Goal: Information Seeking & Learning: Get advice/opinions

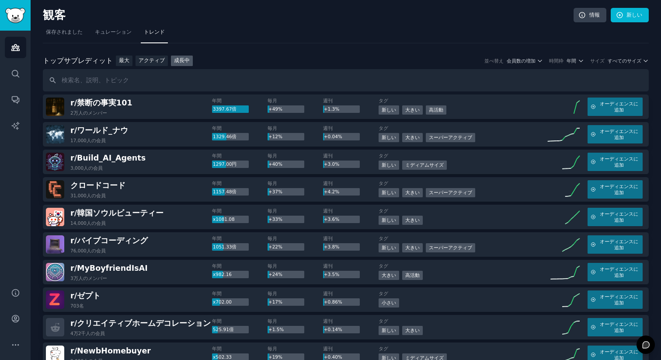
click at [522, 21] on h2 "観客" at bounding box center [308, 15] width 531 height 14
click at [571, 62] on font "年間" at bounding box center [572, 60] width 10 height 5
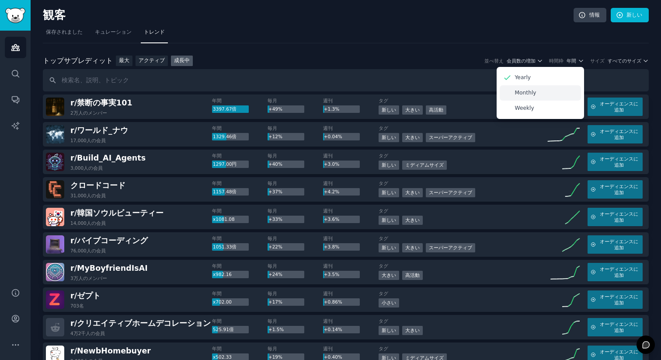
click at [525, 90] on p "Monthly" at bounding box center [525, 93] width 21 height 8
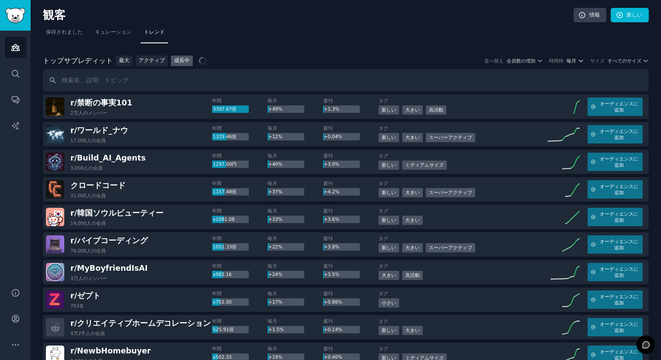
click at [570, 59] on font "毎月" at bounding box center [572, 60] width 10 height 5
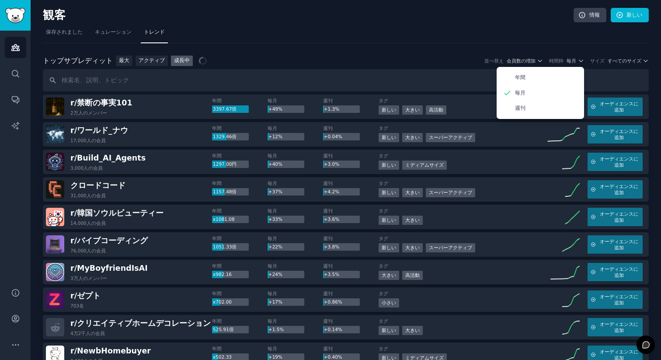
click at [518, 34] on nav "保存されました キュレーション トレンド" at bounding box center [346, 34] width 606 height 18
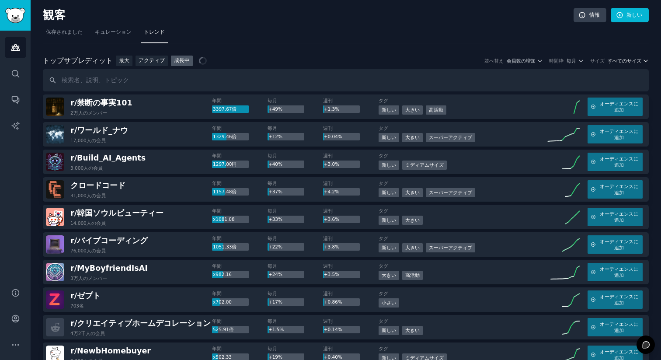
click at [630, 61] on font "すべてのサイズ" at bounding box center [625, 60] width 34 height 5
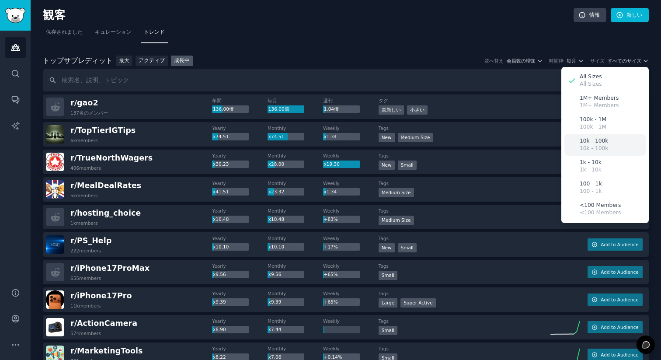
click at [597, 143] on p "10k - 100k" at bounding box center [594, 141] width 28 height 8
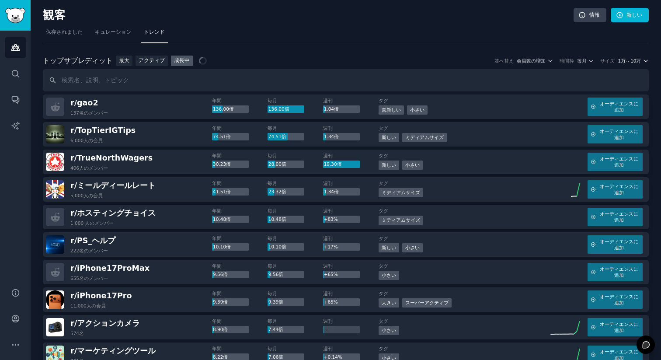
click at [635, 59] on font "1万～10万" at bounding box center [629, 60] width 23 height 5
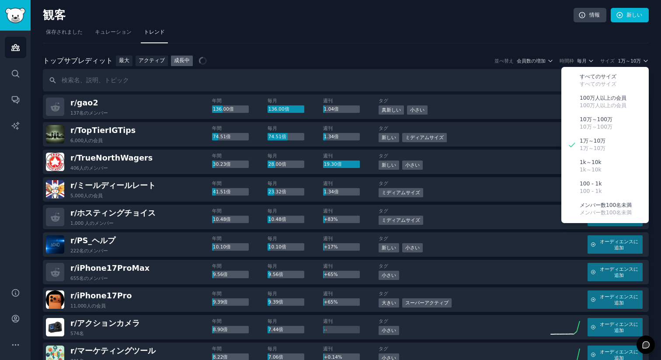
click at [482, 28] on nav "保存されました キュレーション トレンド" at bounding box center [346, 34] width 606 height 18
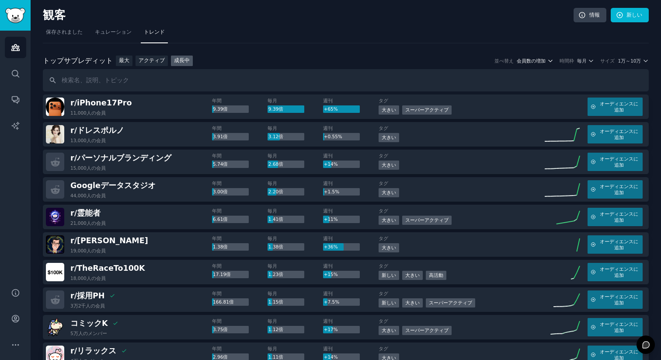
click at [536, 62] on font "会員数の増加" at bounding box center [531, 60] width 29 height 5
click at [472, 38] on nav "保存されました キュレーション トレンド" at bounding box center [346, 34] width 606 height 18
click at [276, 28] on nav "保存されました キュレーション トレンド" at bounding box center [346, 34] width 606 height 18
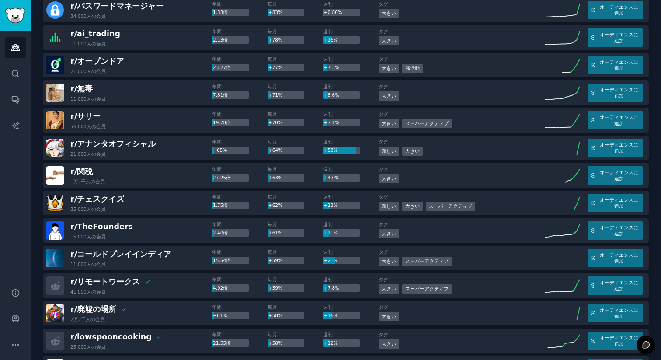
scroll to position [526, 0]
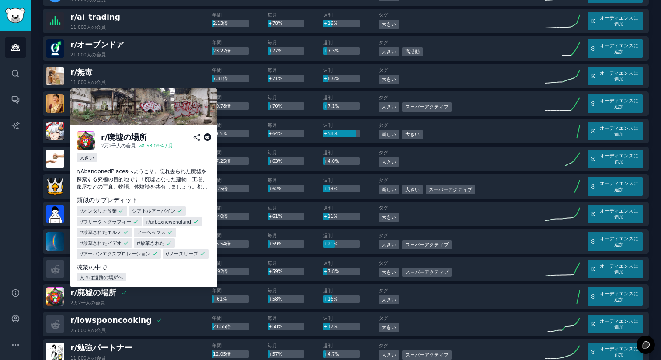
click at [104, 293] on font "廃墟の場所" at bounding box center [96, 292] width 39 height 9
click at [104, 294] on font "廃墟の場所" at bounding box center [96, 292] width 39 height 9
click at [93, 290] on font "廃墟の場所" at bounding box center [96, 292] width 39 height 9
click at [92, 289] on font "廃墟の場所" at bounding box center [96, 292] width 39 height 9
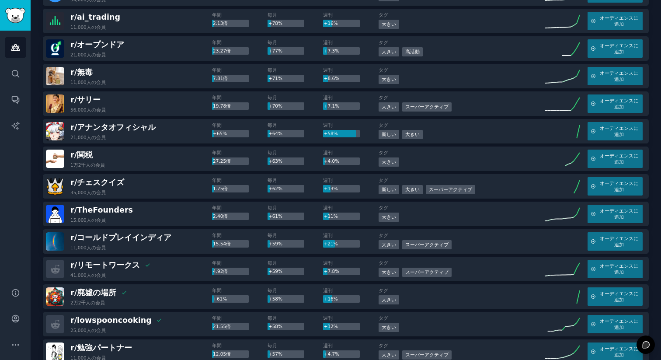
click at [125, 292] on div "r/ 廃墟の場所 This community is in your audience: people into 廃墟の場所 2万2千人の 会員" at bounding box center [129, 296] width 166 height 18
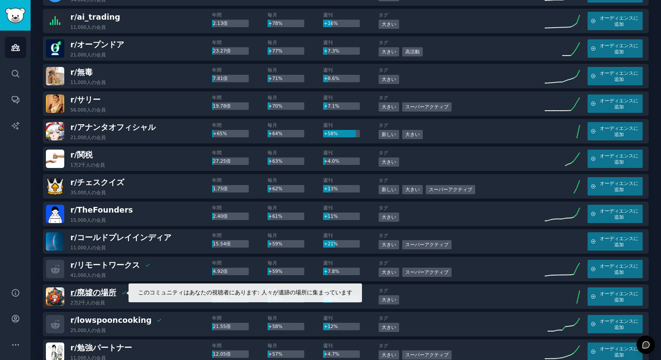
click at [104, 292] on font "廃墟の場所" at bounding box center [96, 292] width 39 height 9
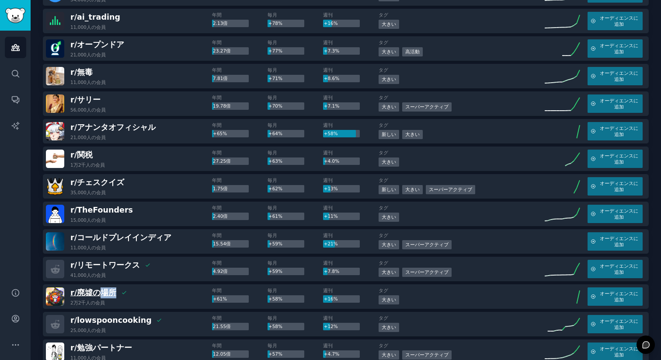
click at [104, 292] on font "廃墟の場所" at bounding box center [96, 292] width 39 height 9
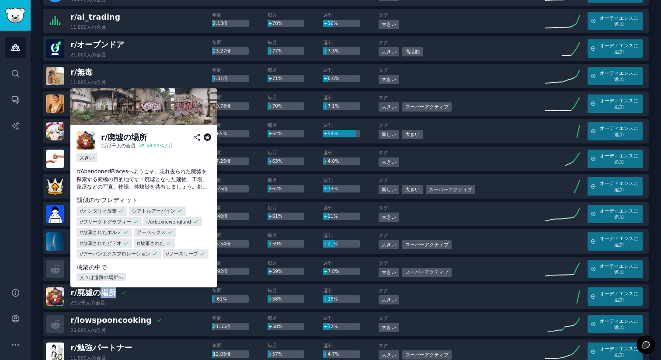
click at [103, 291] on font "廃墟の場所" at bounding box center [96, 292] width 39 height 9
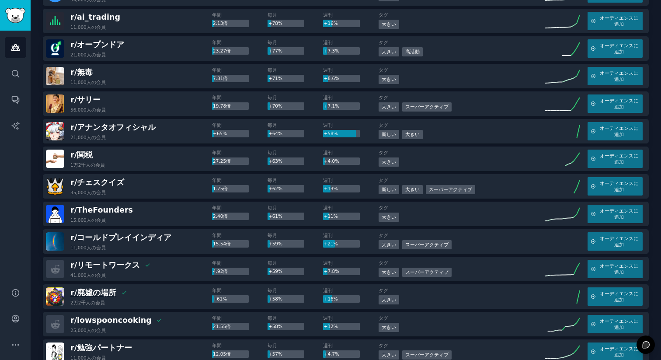
click at [95, 293] on font "廃墟の場所" at bounding box center [96, 292] width 39 height 9
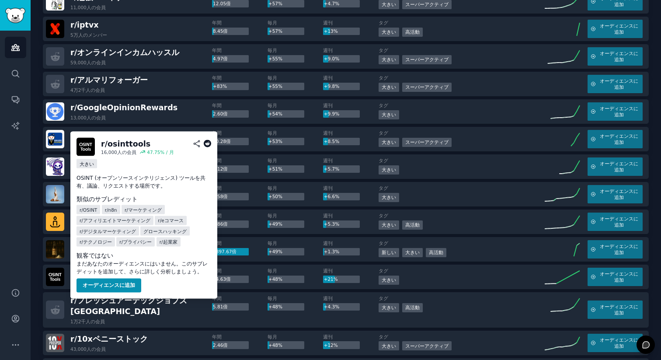
scroll to position [892, 0]
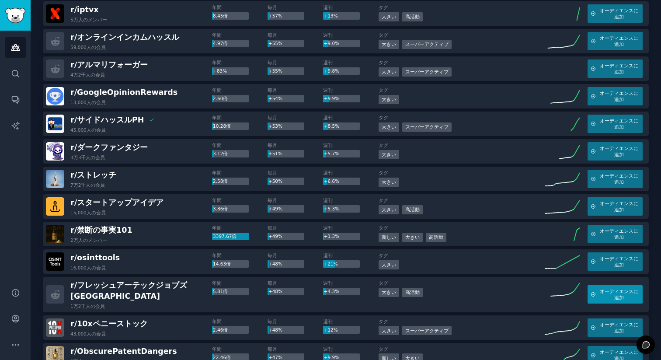
click at [624, 290] on span "オーディエンスに追加" at bounding box center [619, 294] width 41 height 12
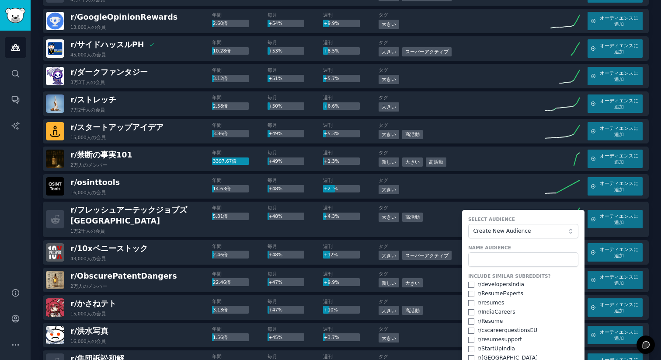
scroll to position [967, 0]
click at [511, 257] on input "text" at bounding box center [523, 259] width 110 height 15
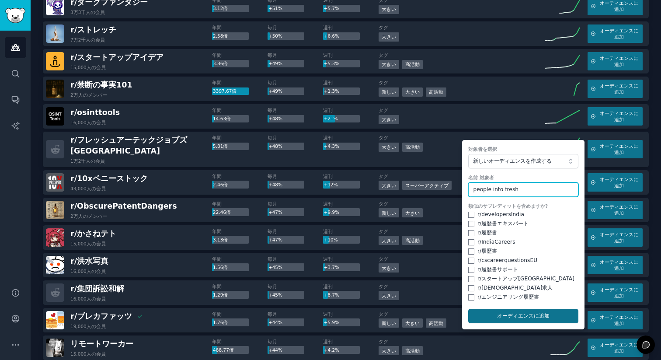
scroll to position [1038, 0]
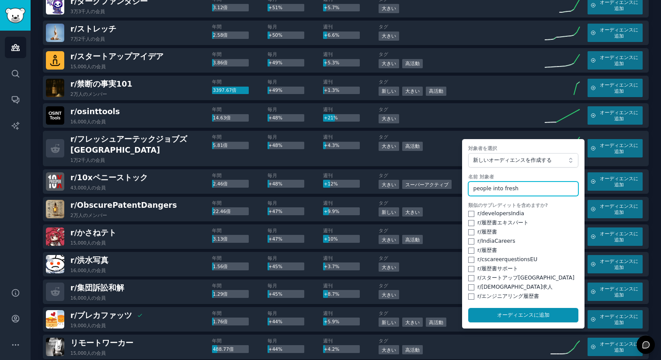
type input "people into fresh"
click at [472, 292] on div "r/ エンジニアリング履歴書" at bounding box center [523, 296] width 110 height 8
click at [471, 284] on input "checkbox" at bounding box center [471, 287] width 6 height 6
checkbox input "true"
click at [469, 275] on input "checkbox" at bounding box center [471, 278] width 6 height 6
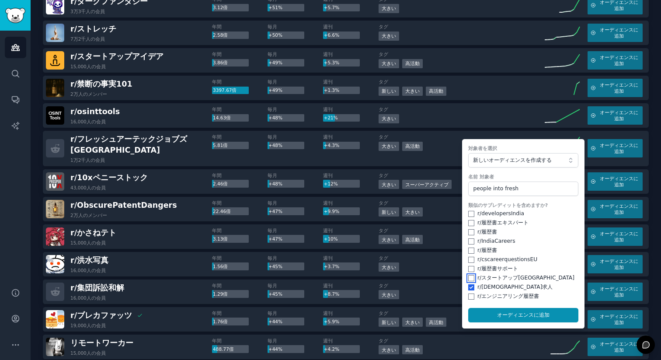
checkbox input "true"
click at [471, 295] on form "対象者を選択 新しいオーディエンスを作成する 名前 対象者 people into fresh 類似のサブレディットを含めますか? r/ developers…" at bounding box center [523, 233] width 122 height 189
click at [468, 293] on input "checkbox" at bounding box center [471, 296] width 6 height 6
checkbox input "true"
click at [468, 266] on input "checkbox" at bounding box center [471, 269] width 6 height 6
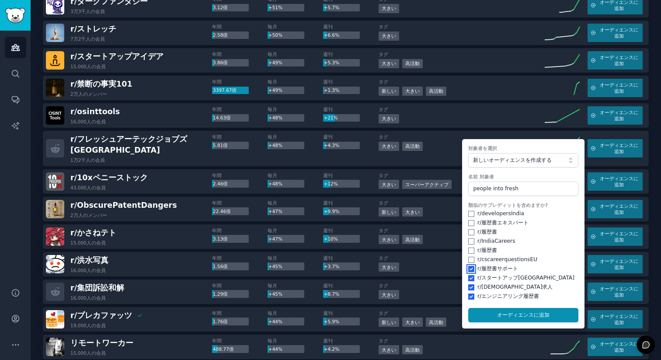
checkbox input "true"
click at [468, 248] on div "r/ 履歴書" at bounding box center [523, 251] width 110 height 8
click at [468, 257] on input "checkbox" at bounding box center [471, 260] width 6 height 6
checkbox input "true"
click at [468, 247] on input "checkbox" at bounding box center [471, 250] width 6 height 6
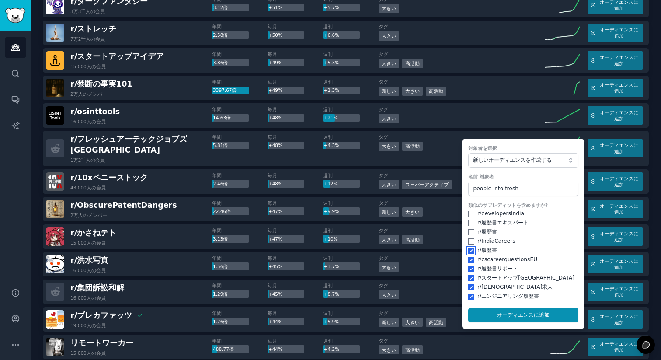
checkbox input "true"
click at [468, 238] on input "checkbox" at bounding box center [471, 241] width 6 height 6
checkbox input "true"
click at [469, 229] on input "checkbox" at bounding box center [471, 232] width 6 height 6
checkbox input "true"
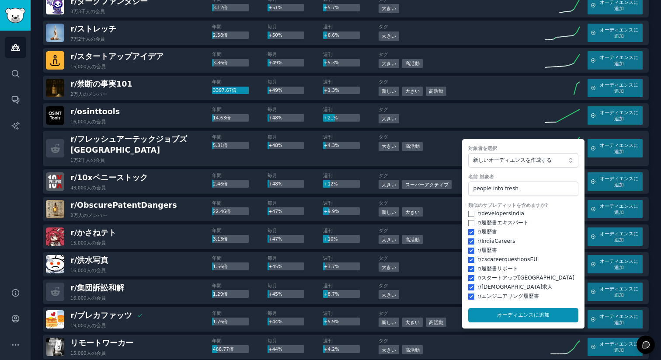
click at [465, 214] on form "対象者を選択 新しいオーディエンスを作成する 名前 対象者 people into fresh 類似のサブレディットを含めますか? r/ developers…" at bounding box center [523, 233] width 122 height 189
click at [468, 211] on input "checkbox" at bounding box center [471, 214] width 6 height 6
checkbox input "true"
drag, startPoint x: 466, startPoint y: 218, endPoint x: 472, endPoint y: 224, distance: 8.0
click at [468, 220] on input "checkbox" at bounding box center [471, 223] width 6 height 6
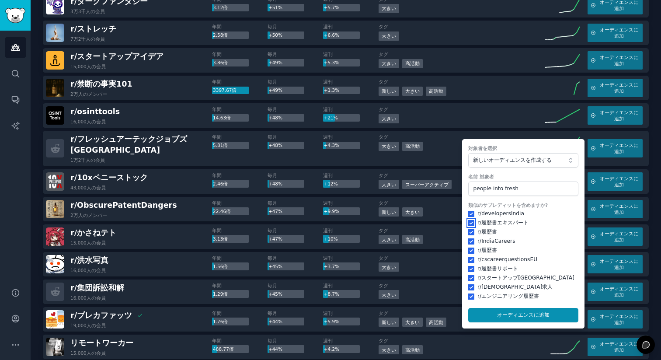
checkbox input "true"
click at [528, 312] on font "オーディエンスに" at bounding box center [518, 315] width 42 height 6
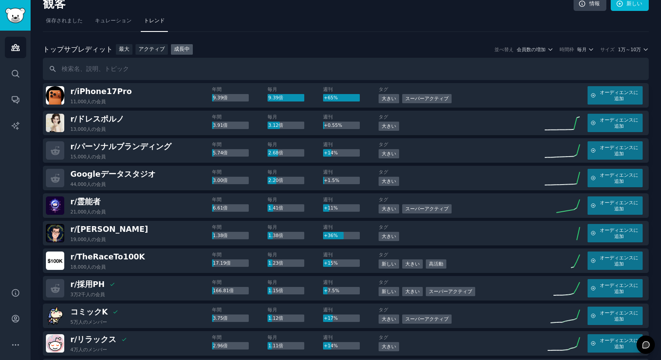
scroll to position [0, 0]
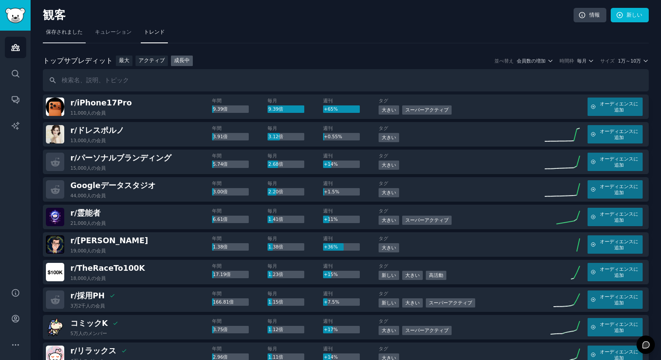
click at [75, 28] on link "保存されました" at bounding box center [64, 34] width 43 height 18
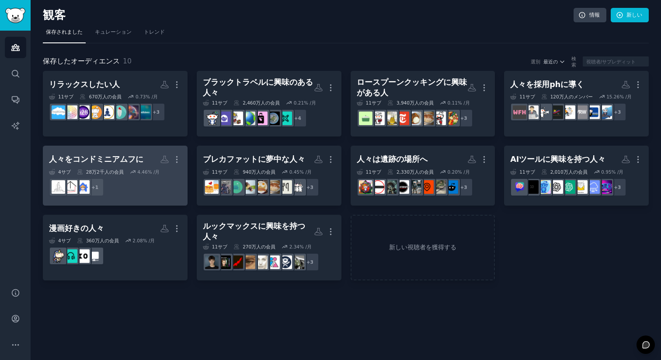
click at [91, 165] on h2 "人々をコンドミニアムフに もっと" at bounding box center [115, 159] width 132 height 15
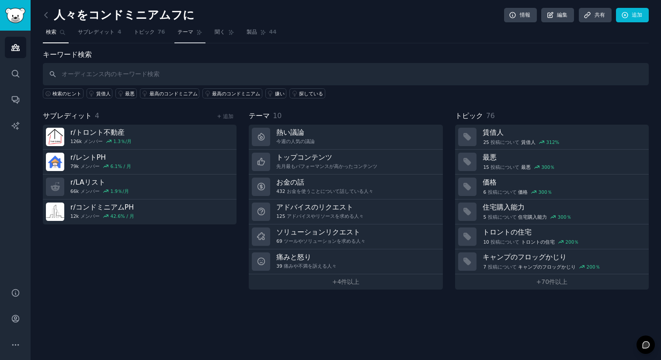
click at [185, 32] on font "テーマ" at bounding box center [185, 32] width 16 height 6
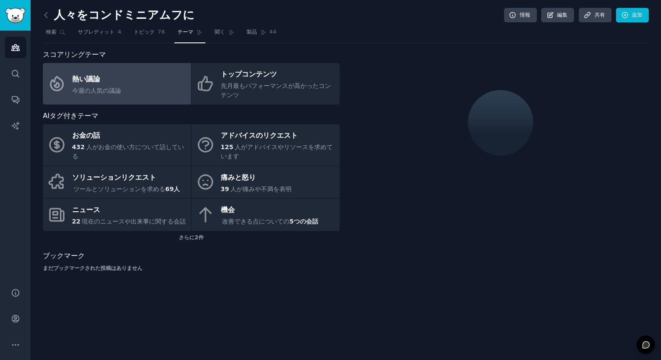
click at [257, 178] on div "痛みと怒り" at bounding box center [256, 177] width 71 height 14
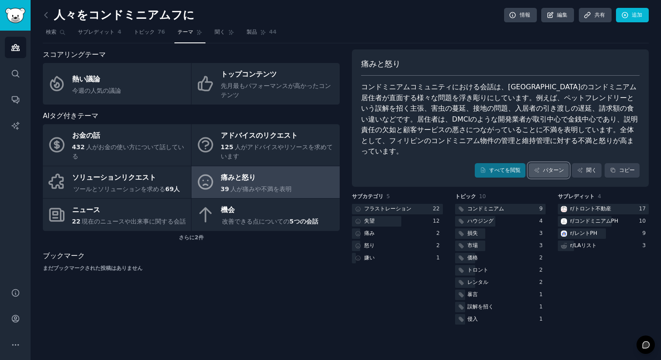
click at [559, 167] on font "パターン" at bounding box center [553, 170] width 21 height 6
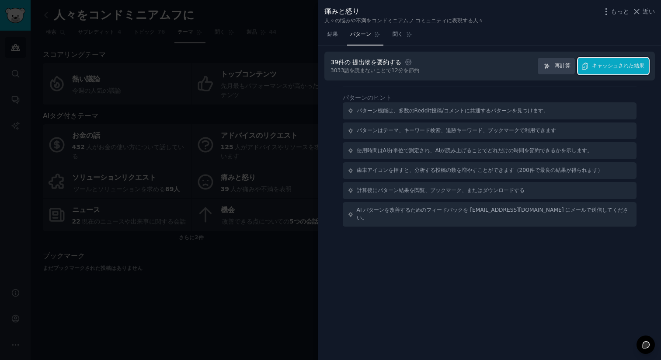
click at [636, 67] on font "キャッシュされた結果" at bounding box center [618, 66] width 52 height 6
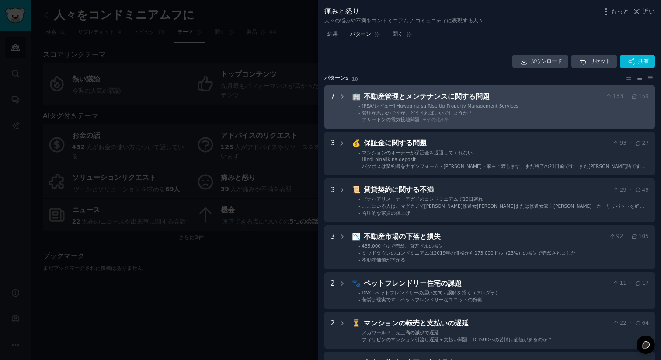
click at [505, 105] on font "[PSA/レビュー] Huwag na sa Rise Up Property Management Services" at bounding box center [440, 105] width 157 height 5
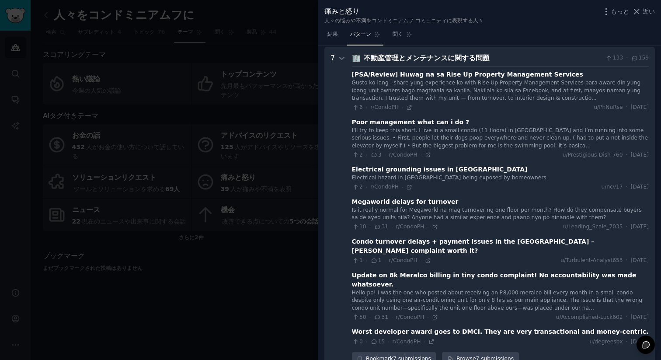
scroll to position [40, 0]
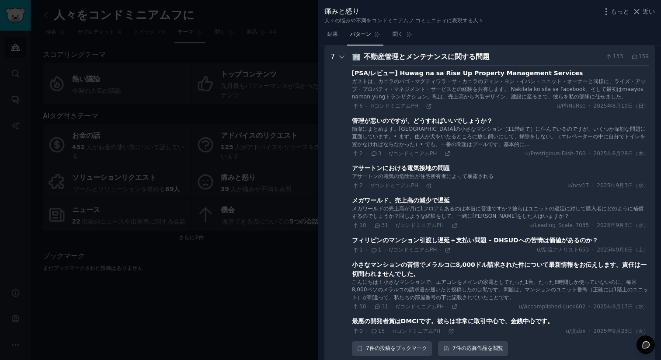
click at [655, 8] on div "痛みと怒り 人々の悩みや不満をコンドミニアムフ コミュニティに表現する人々 もっと 近い" at bounding box center [489, 14] width 343 height 28
click at [649, 10] on font "近い" at bounding box center [649, 11] width 12 height 7
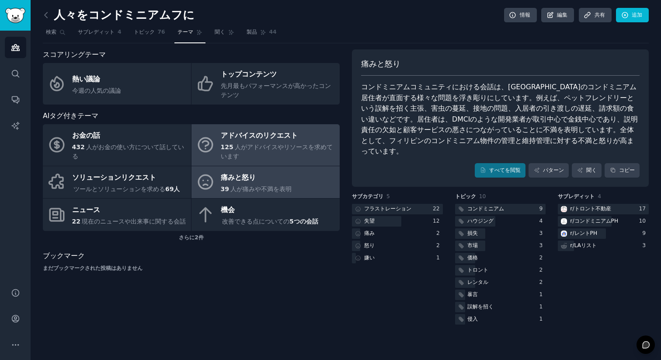
click at [255, 153] on div "125 人がアドバイスやリソースを求めています" at bounding box center [278, 152] width 115 height 18
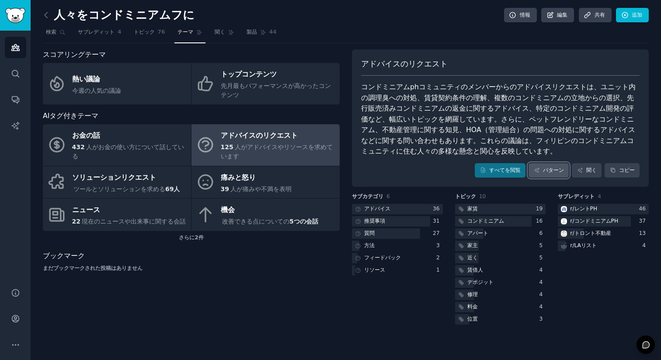
click at [546, 173] on font "パターン" at bounding box center [553, 170] width 21 height 6
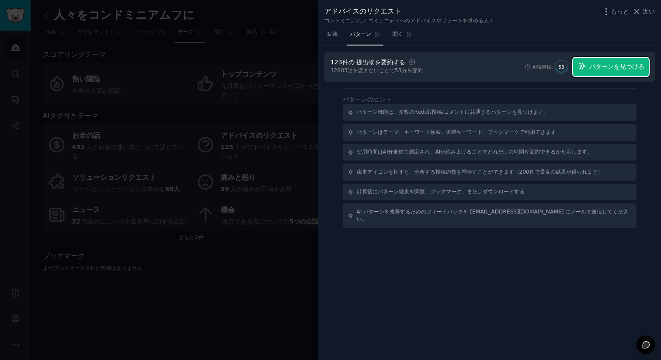
click at [616, 72] on button "パターンを見つける" at bounding box center [611, 67] width 76 height 18
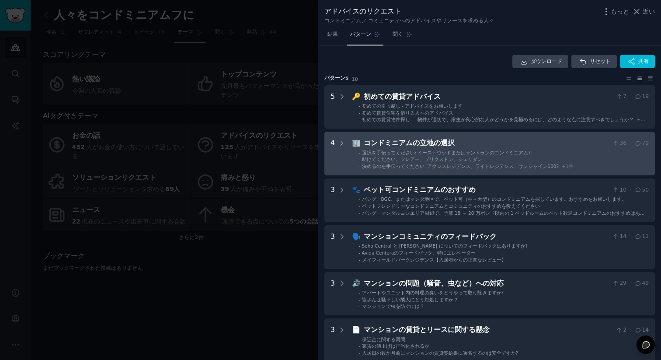
click at [477, 157] on li "- 助けてください。フレアー、ブリクストン、シェリダン" at bounding box center [503, 159] width 290 height 6
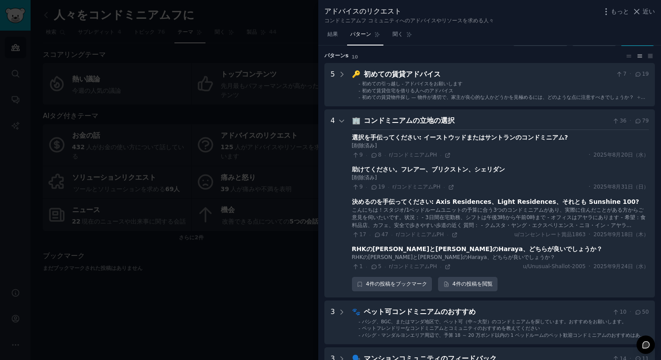
scroll to position [22, 0]
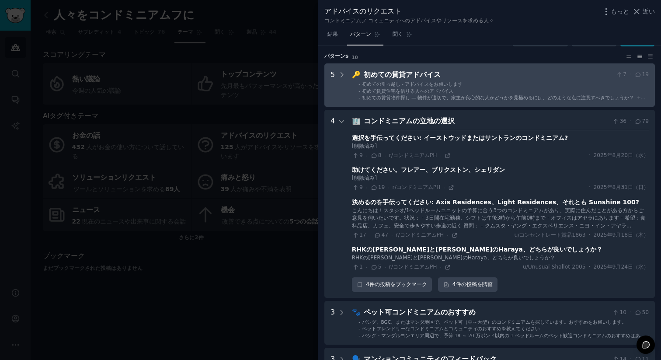
click at [419, 88] on font "初めて賃貸住宅を借りる人へのアドバイス" at bounding box center [407, 90] width 91 height 5
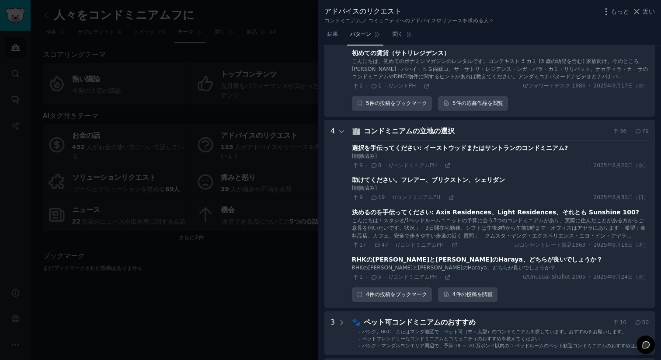
scroll to position [379, 0]
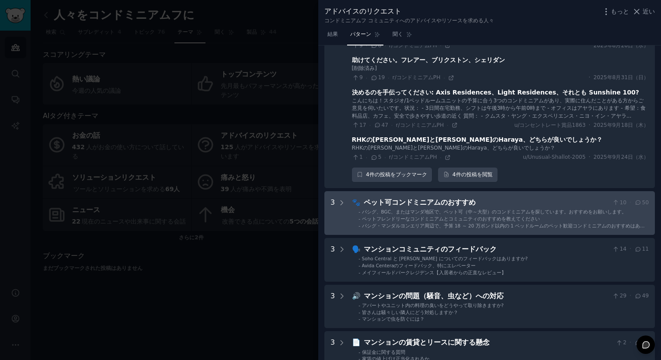
click at [488, 212] on font "パシグ、BGC、またはマンダ地区で、ペット可（中～大型）のコンドミニアムを探しています。おすすめをお願いします。" at bounding box center [494, 211] width 265 height 5
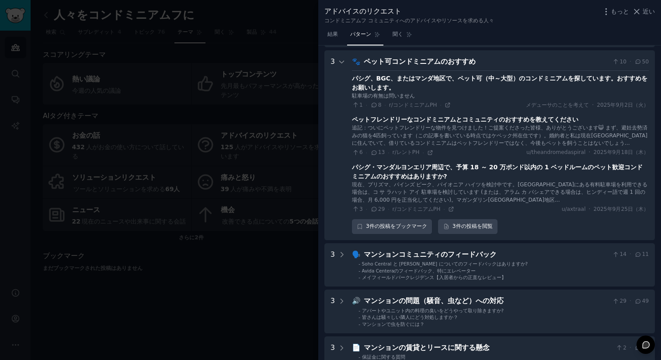
scroll to position [507, 0]
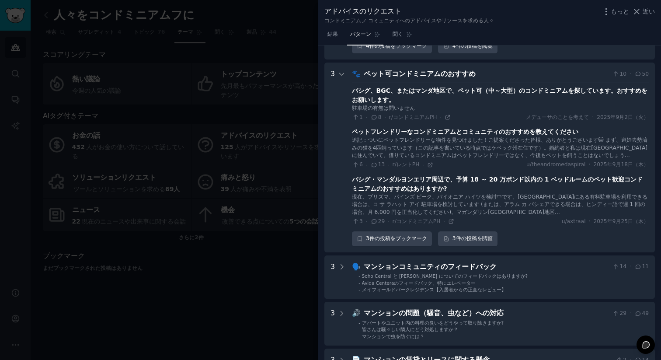
click at [400, 91] on font "パシグ、BGC、またはマンダ地区で、ペット可（中～大型）のコンドミニアムを探しています。おすすめをお願いします。" at bounding box center [500, 95] width 296 height 16
click at [235, 132] on div at bounding box center [330, 180] width 661 height 360
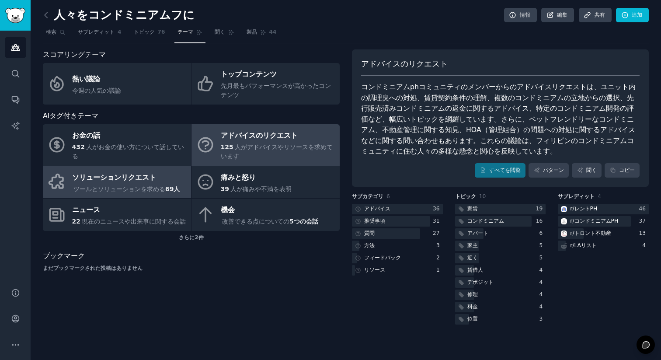
click at [134, 184] on div "ソリューションリクエスト" at bounding box center [126, 177] width 109 height 14
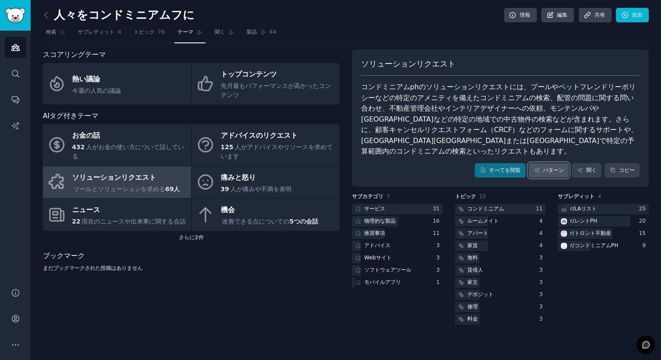
click at [554, 167] on font "パターン" at bounding box center [553, 170] width 21 height 6
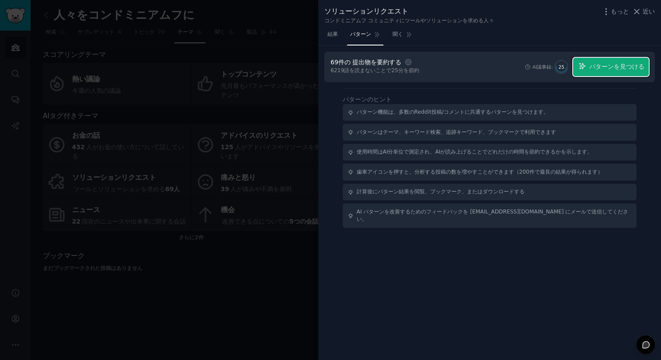
click at [598, 58] on button "パターンを見つける" at bounding box center [611, 67] width 76 height 18
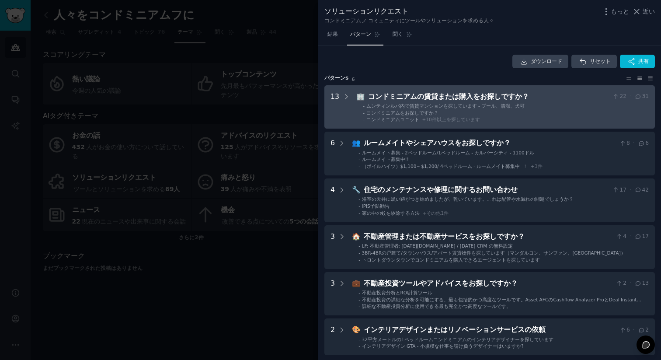
click at [442, 97] on font "コンドミニアムの賃貸または購入をお探しですか？" at bounding box center [448, 96] width 161 height 8
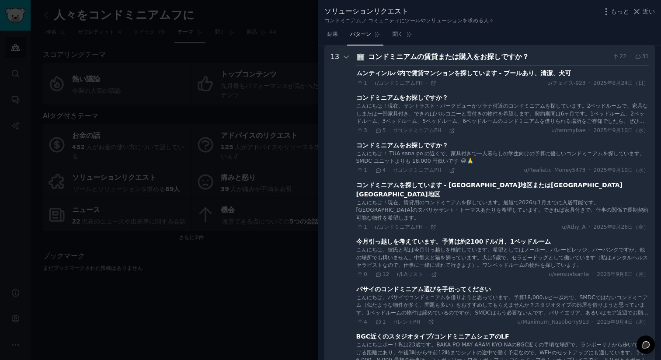
scroll to position [487, 0]
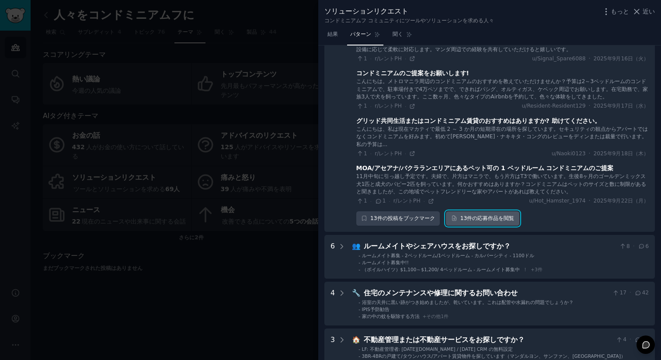
click at [483, 215] on font "応募作品" at bounding box center [487, 218] width 21 height 6
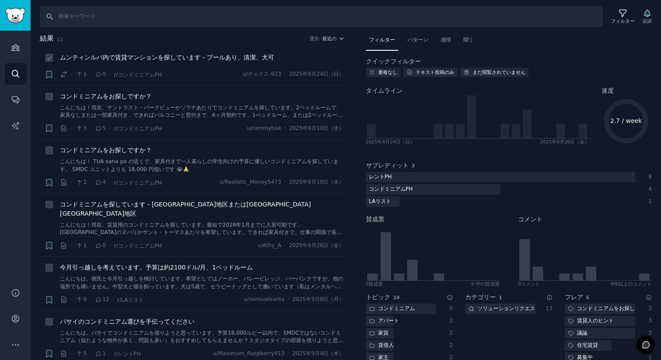
click at [185, 58] on font "ムンティンルパ内で賃貸マンションを探しています - プールあり、清潔、犬可" at bounding box center [167, 57] width 214 height 7
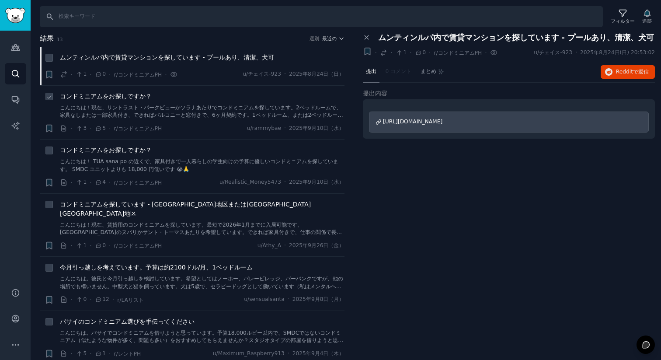
click at [195, 99] on div "コンドミニアムをお探しですか？" at bounding box center [202, 96] width 285 height 9
click at [118, 101] on div "コンドミニアムをお探しですか？ こんにちは！現在、サントラスト・パークビューかソラナあたりでコンドミニアムを探しています。2ベッドルームで、家具なしまたは一部…" at bounding box center [202, 106] width 285 height 28
click at [118, 98] on font "コンドミニアムをお探しですか？" at bounding box center [106, 96] width 92 height 7
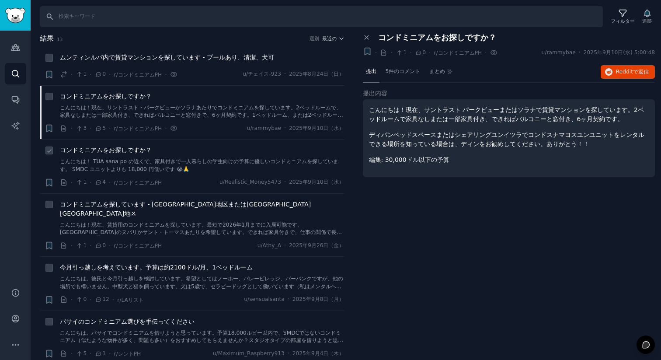
click at [122, 150] on font "コンドミニアムをお探しですか？" at bounding box center [106, 149] width 92 height 7
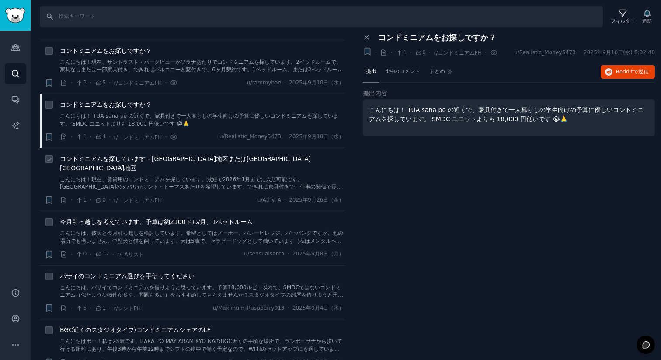
scroll to position [59, 0]
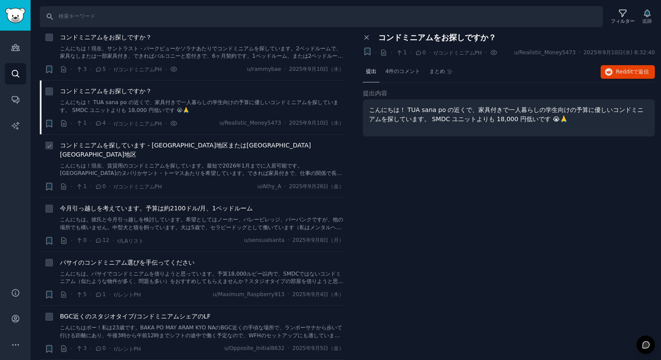
click at [183, 145] on font "コンドミニアムを探しています - [GEOGRAPHIC_DATA]地区または[GEOGRAPHIC_DATA][GEOGRAPHIC_DATA]地区" at bounding box center [185, 150] width 251 height 16
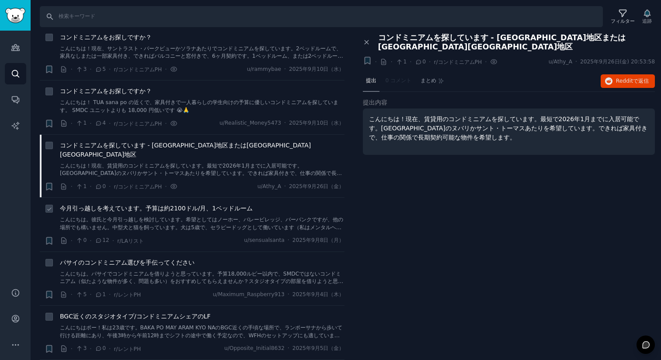
click at [174, 205] on font "今月引っ越しを考えています。予算は約2100ドル/月、1ベッドルーム" at bounding box center [156, 208] width 193 height 7
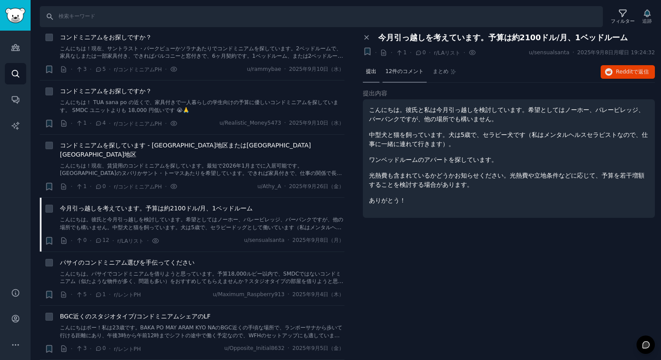
click at [410, 73] on font "12件のコメント" at bounding box center [405, 71] width 38 height 6
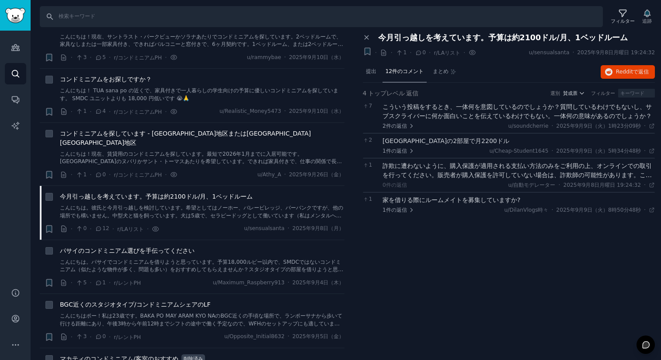
scroll to position [130, 0]
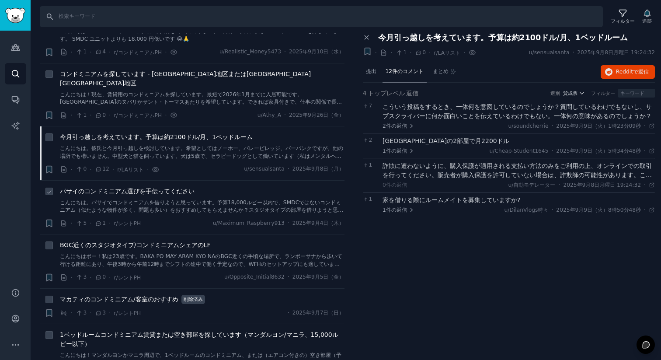
click at [184, 188] on div "パサイのコンドミニアム選びを手伝ってください こんにちは。パサイでコンドミニアムを借りようと思っています。予算18,000ルピー以内で、SMDCではないコンド…" at bounding box center [202, 201] width 285 height 28
click at [182, 187] on span "パサイのコンドミニアム選びを手伝ってください" at bounding box center [127, 191] width 135 height 9
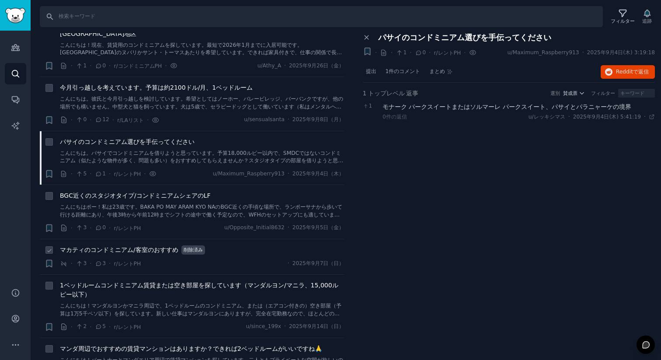
scroll to position [296, 0]
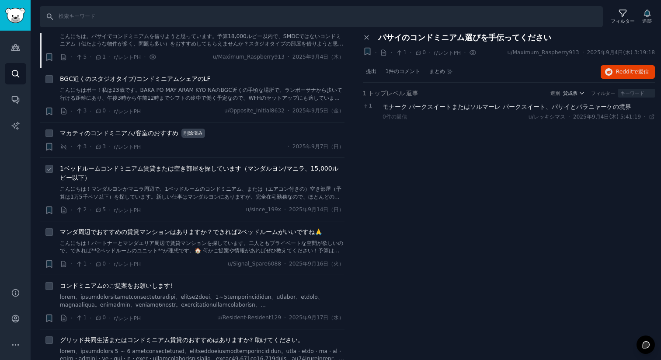
click at [202, 165] on font "1ベッドルームコンドミニアム賃貸または空き部屋を探しています（マンダルヨン/マニラ、15,000ルピー以下）" at bounding box center [199, 173] width 278 height 16
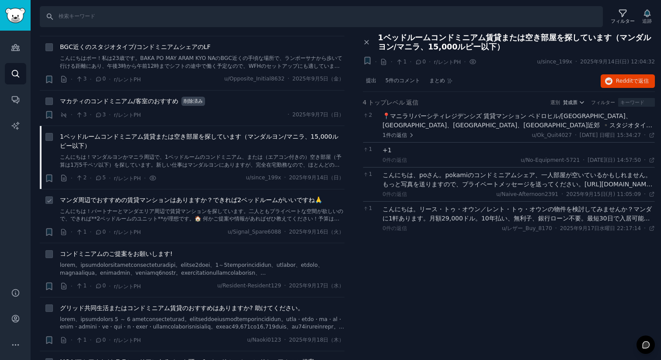
scroll to position [350, 0]
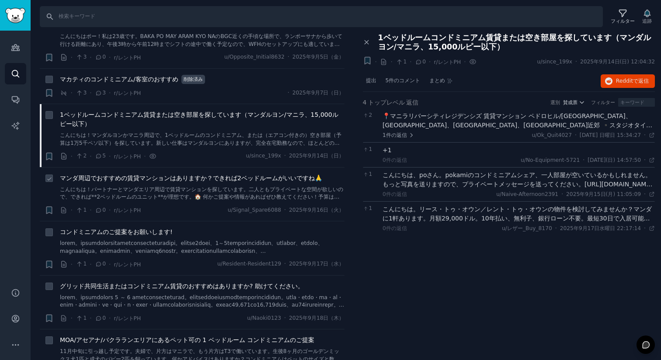
click at [217, 174] on span "マンダ周辺でおすすめの賃貸マンションはありますか？できれば2ベッドルームがいいですね🙏" at bounding box center [191, 178] width 262 height 9
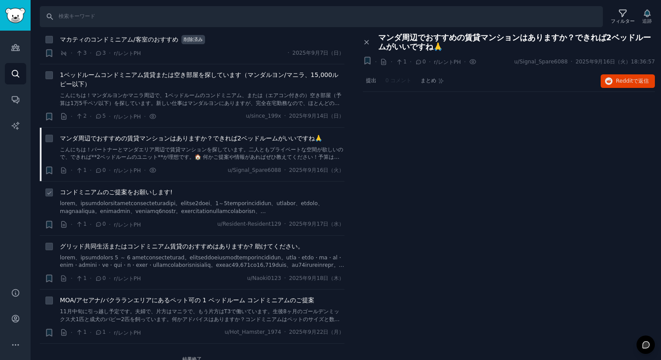
scroll to position [395, 0]
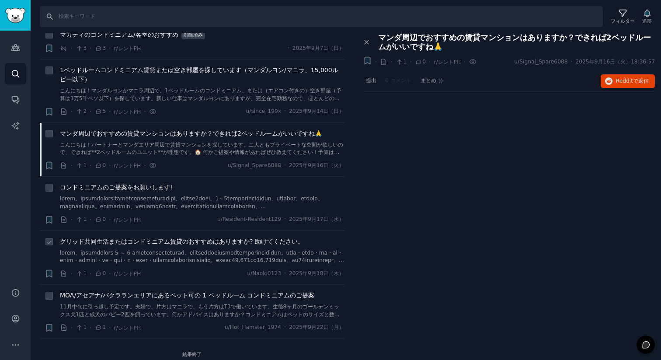
click at [210, 237] on div "グリッド共同生活またはコンドミニアム賃貸のおすすめはありますか? 助けてください。" at bounding box center [202, 251] width 285 height 28
click at [207, 238] on font "グリッド共同生活またはコンドミニアム賃貸のおすすめはありますか? 助けてください。" at bounding box center [182, 241] width 244 height 7
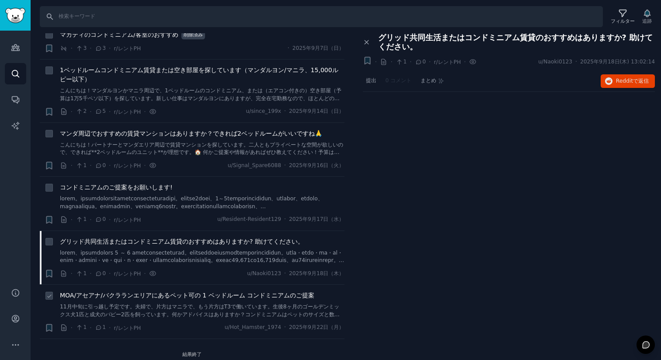
click at [195, 292] on font "MOA/アセアナ/バクラランエリアにあるペット可の 1 ベッドルーム コンドミニアムのご提案" at bounding box center [187, 295] width 254 height 7
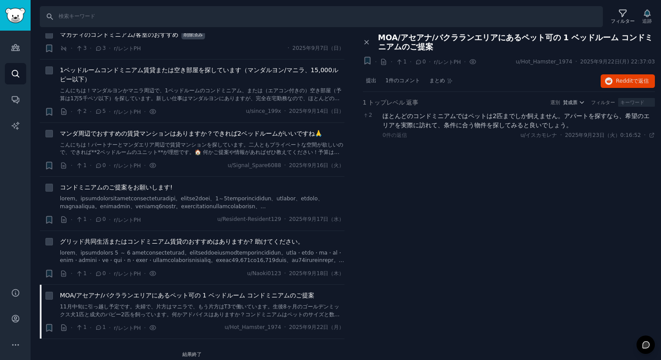
click at [537, 122] on font "ほとんどのコンドミニアムではペットは2匹までしか飼えません。アパートを探すなら、希望のエリアを実際に訪れて、条件に合う物件を探してみると良いでしょう。" at bounding box center [516, 120] width 267 height 16
click at [361, 48] on div "パネルを閉じる MOA/アセアナ/バクラランエリアにあるペット可の 1 ベッドルーム コンドミニアムのご提案 + · · 1 · 0 · r/レントPH Gu…" at bounding box center [509, 98] width 305 height 131
click at [365, 42] on icon at bounding box center [367, 42] width 8 height 8
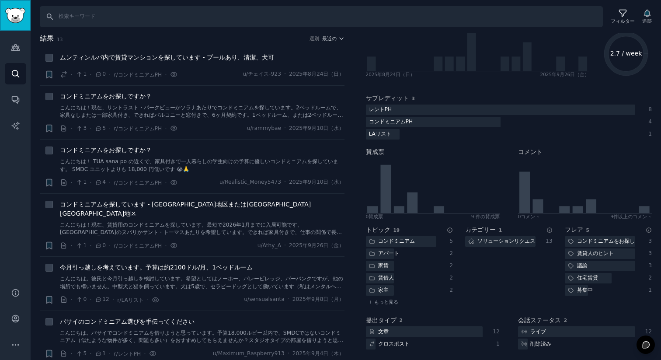
click at [26, 20] on link "サイドバー" at bounding box center [15, 15] width 31 height 31
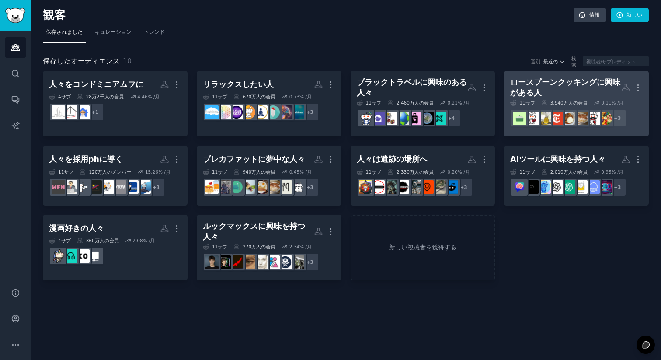
click at [615, 93] on div "ロースプーンクッキングに興味がある人" at bounding box center [565, 87] width 111 height 21
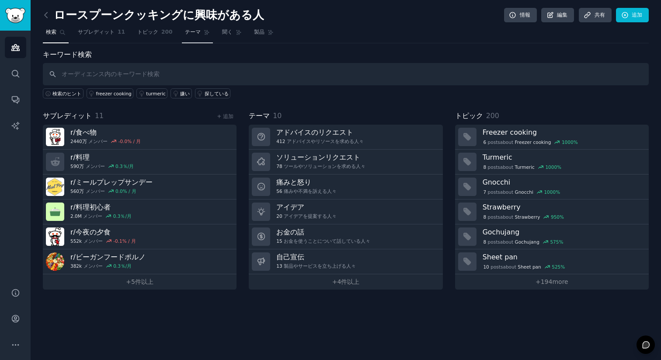
click at [182, 28] on link "テーマ" at bounding box center [197, 34] width 31 height 18
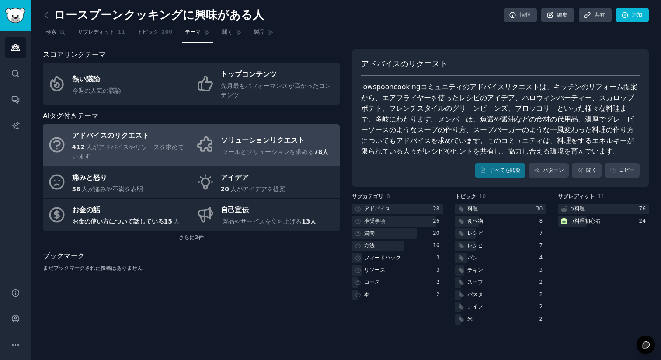
click at [253, 141] on font "ソリューションリクエスト" at bounding box center [263, 140] width 84 height 8
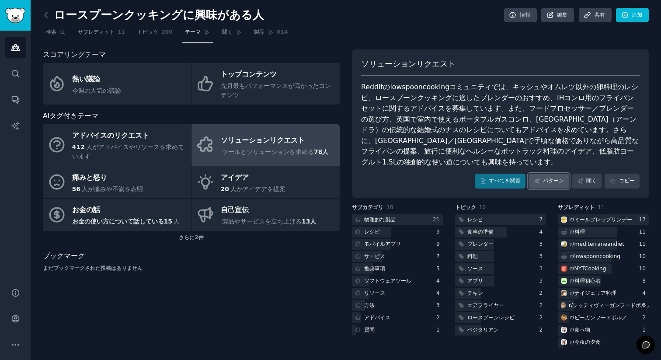
click at [560, 174] on link "パターン" at bounding box center [549, 181] width 40 height 15
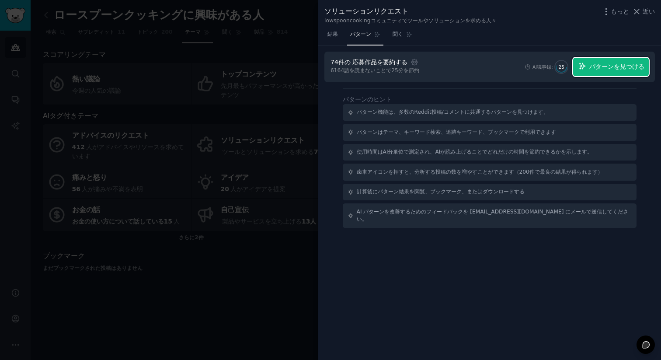
click at [616, 70] on font "パターンを見つける" at bounding box center [616, 66] width 55 height 7
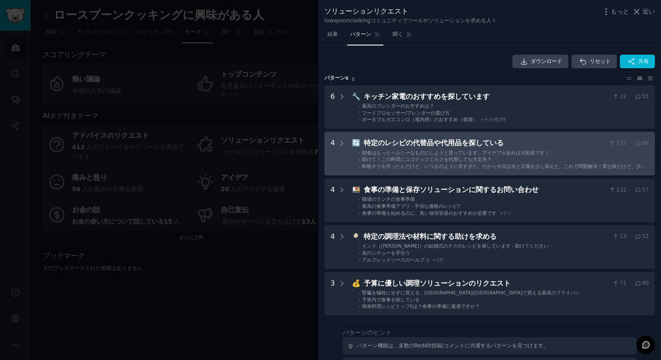
click at [446, 148] on div "特定のレシピの代替品や代用品を探している" at bounding box center [485, 143] width 242 height 11
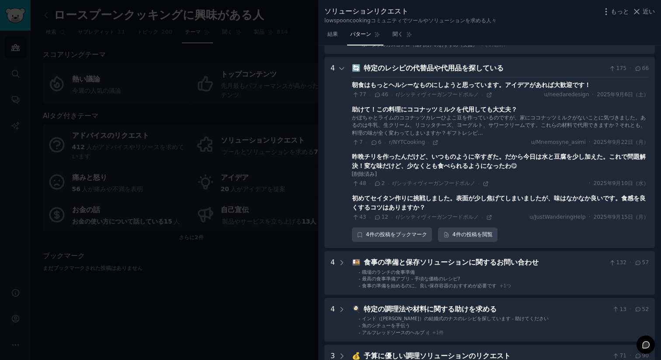
scroll to position [87, 0]
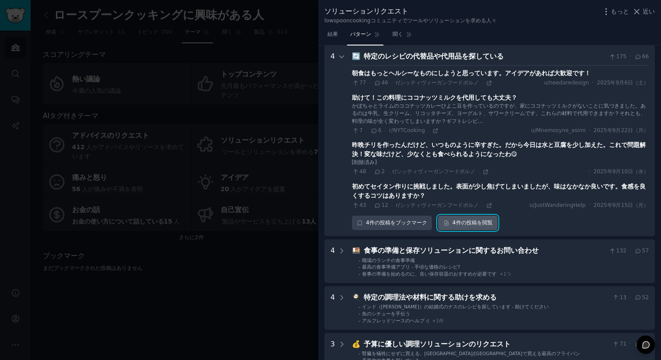
click at [455, 225] on font "4件の" at bounding box center [459, 222] width 14 height 6
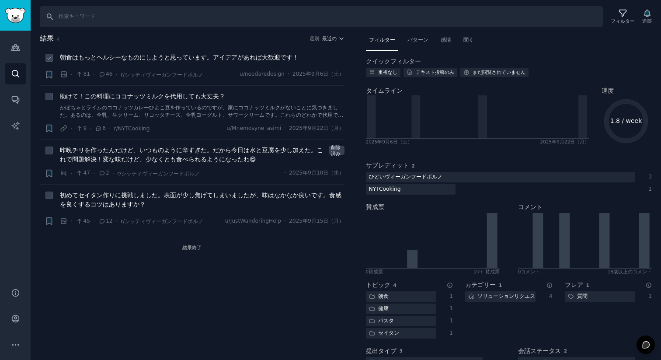
click at [189, 52] on li "+ 朝食はもっとヘルシーなものにしようと思っています。アイデアがあれば大歓迎です！ · 81 · 46 · r/シッティヴィーガンフードポルノ u/needa…" at bounding box center [192, 66] width 305 height 38
click at [187, 58] on font "朝食はもっとヘルシーなものにしようと思っています。アイデアがあれば大歓迎です！" at bounding box center [179, 57] width 239 height 7
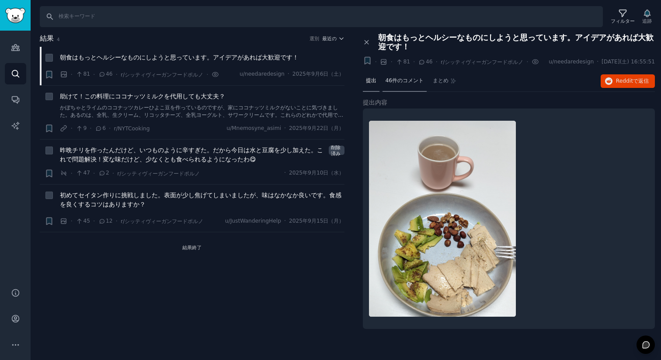
click at [391, 74] on div "46件のコメント" at bounding box center [405, 81] width 45 height 21
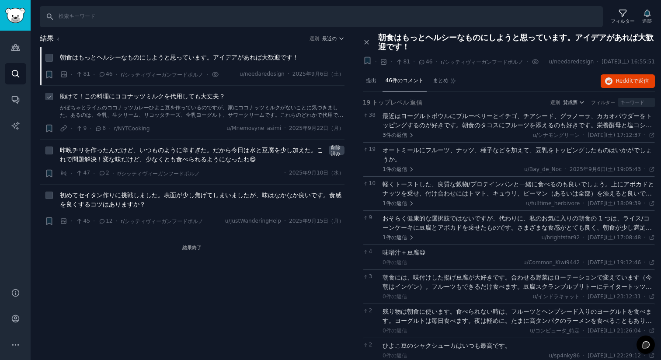
click at [180, 100] on span "助けて！この料理にココナッツミルクを代用しても大丈夫？" at bounding box center [142, 96] width 165 height 9
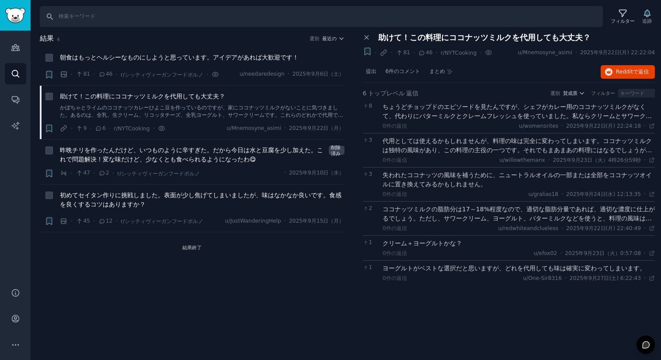
click at [356, 67] on div "結果 4 選別 最近の + 朝食はもっとヘルシーなものにしようと思っています。アイデアがあれば大歓迎です！ · 81 · 46 · r/シッティヴィーガンフー…" at bounding box center [198, 163] width 317 height 261
click at [367, 68] on span "提出" at bounding box center [371, 72] width 10 height 8
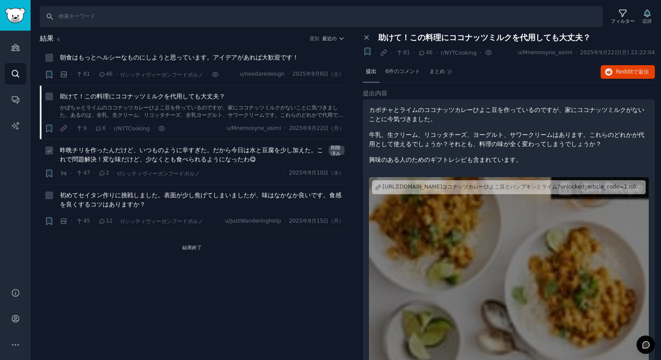
click at [187, 150] on font "昨晩チリを作ったんだけど、いつものように辛すぎた。だから今日は水と豆腐を少し加えた。これで問題解決！変な味だけど、少なくとも食べられるようになったわ😋" at bounding box center [191, 154] width 263 height 16
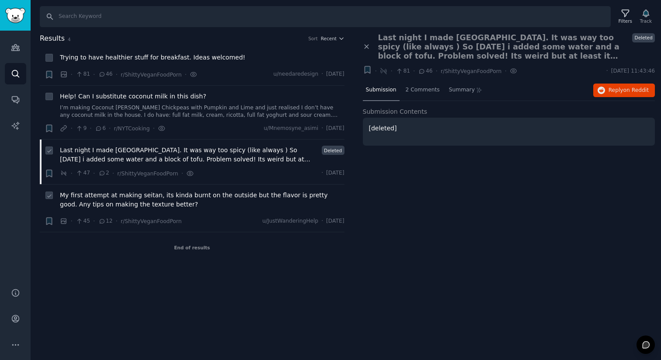
click at [199, 203] on span "My first attempt at making seitan, its kinda burnt on the outside but the flavo…" at bounding box center [202, 200] width 285 height 18
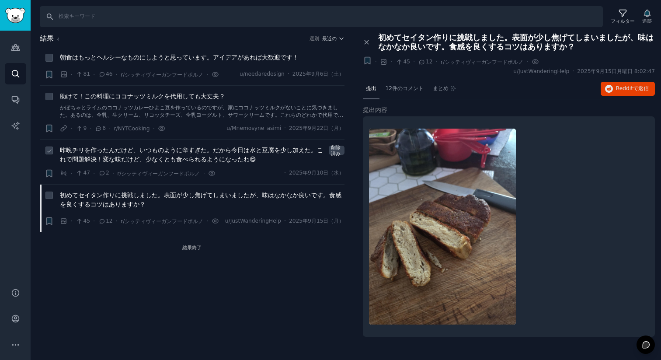
click at [482, 69] on div "+ · · 45 · 12 · r/シッティヴィーガンフードポルノ · u/JustWanderingHelp · 2025年9月15日月曜日 8:02:47" at bounding box center [509, 66] width 292 height 20
click at [209, 94] on font "助けて！この料理にココナッツミルクを代用しても大丈夫？" at bounding box center [142, 96] width 165 height 7
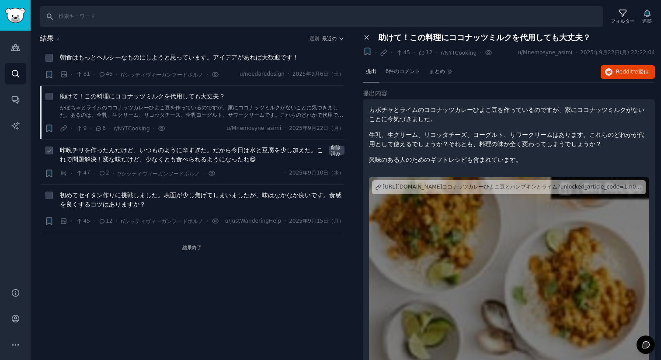
click at [364, 34] on icon at bounding box center [367, 38] width 8 height 8
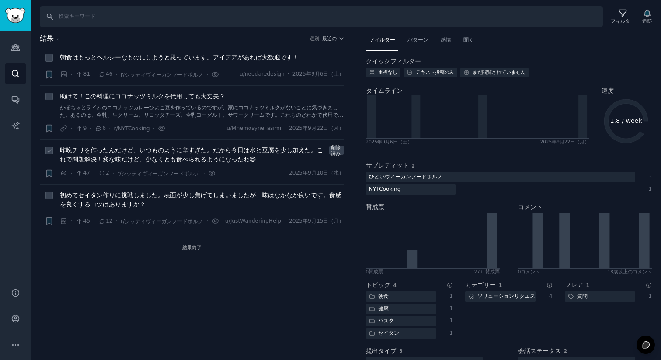
click at [42, 39] on font "結果" at bounding box center [47, 38] width 14 height 8
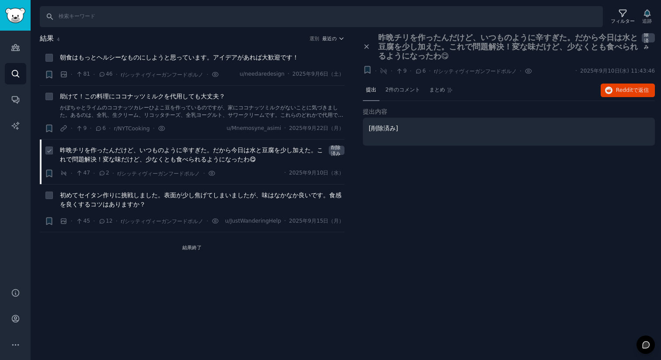
click at [45, 40] on font "結果" at bounding box center [47, 38] width 14 height 8
click at [21, 22] on img "サイドバー" at bounding box center [15, 15] width 20 height 15
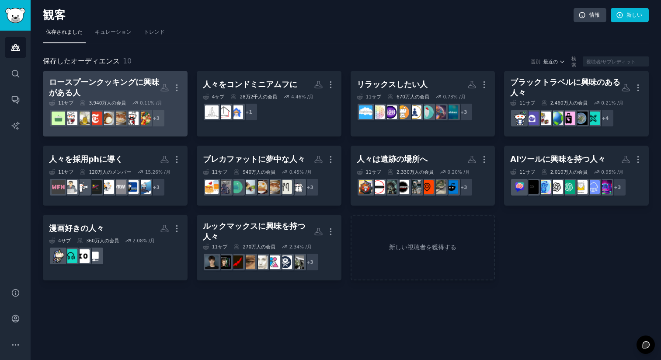
click at [126, 88] on div "ロースプーンクッキングに興味がある人" at bounding box center [104, 87] width 111 height 21
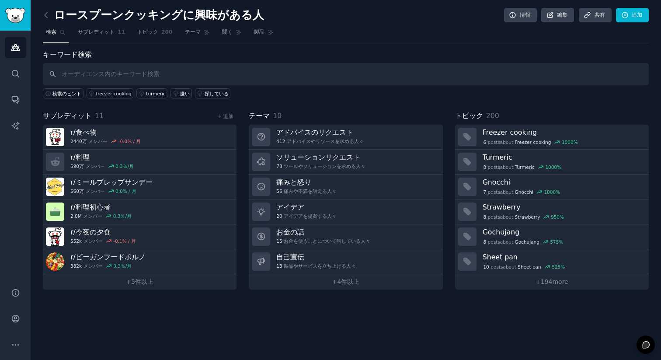
click at [178, 37] on nav "検索 サブレディット 11 トピック 200 テーマ 聞く 製品" at bounding box center [346, 34] width 606 height 18
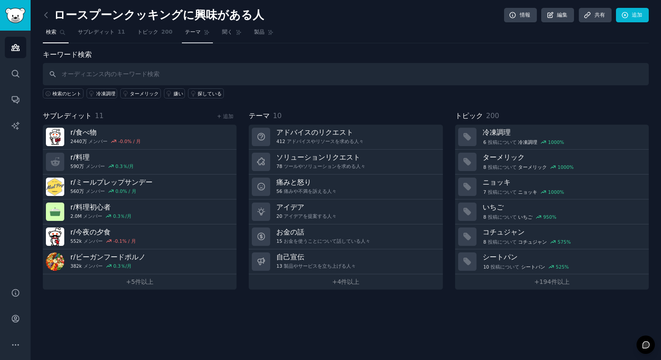
click at [182, 35] on link "テーマ" at bounding box center [197, 34] width 31 height 18
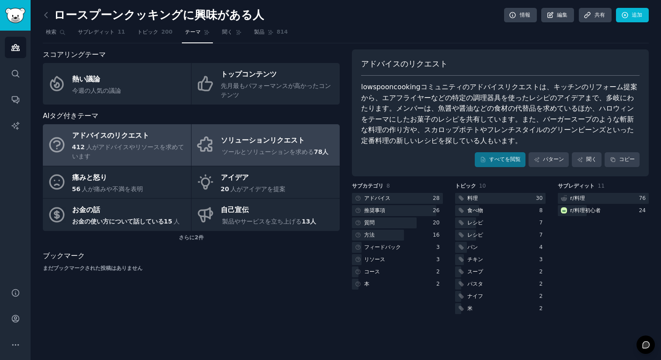
click at [252, 146] on div "ソリューションリクエスト" at bounding box center [275, 140] width 109 height 14
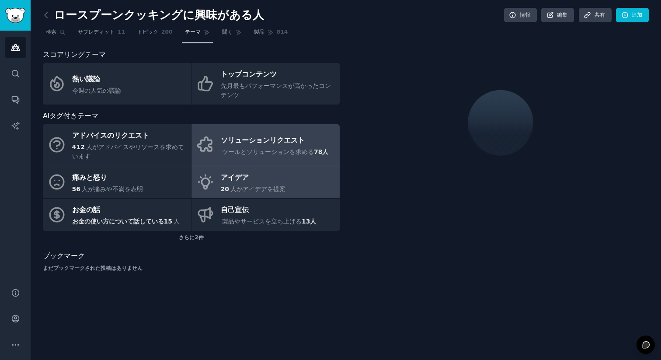
click at [284, 190] on font "人がアイデアを提案" at bounding box center [257, 188] width 55 height 7
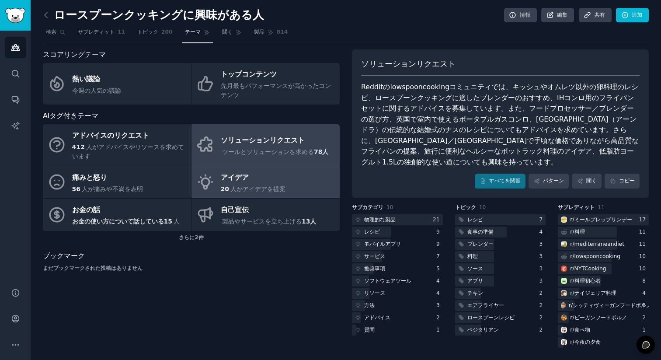
click at [286, 147] on div "ツールとソリューションを求める 78人" at bounding box center [275, 151] width 109 height 9
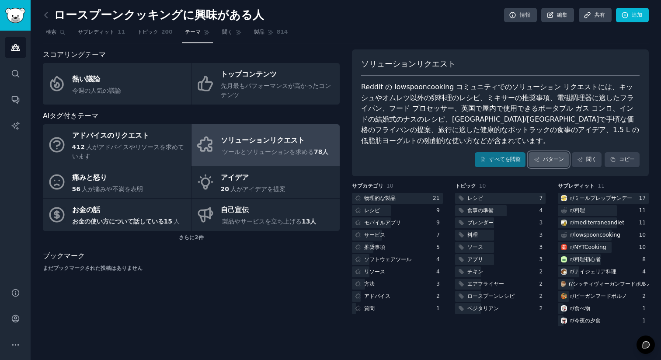
click at [564, 161] on font "パターン" at bounding box center [553, 159] width 21 height 6
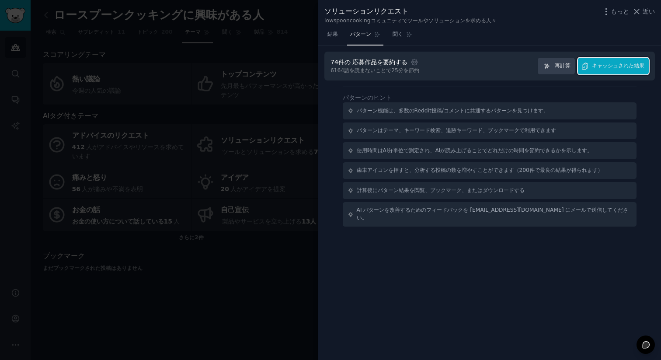
click at [600, 71] on button "キャッシュされた結果" at bounding box center [613, 66] width 71 height 17
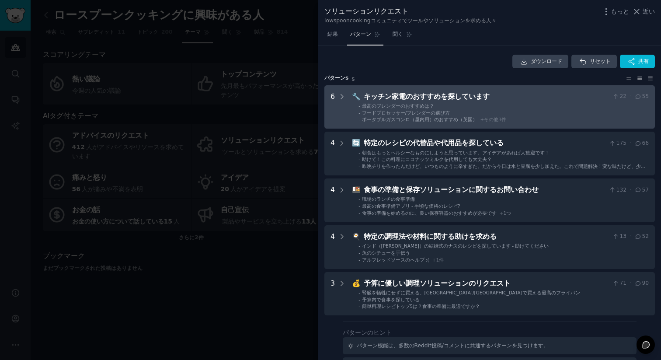
click at [487, 113] on li "- フードプロセッサー/ブレンダーの選び方" at bounding box center [503, 113] width 290 height 6
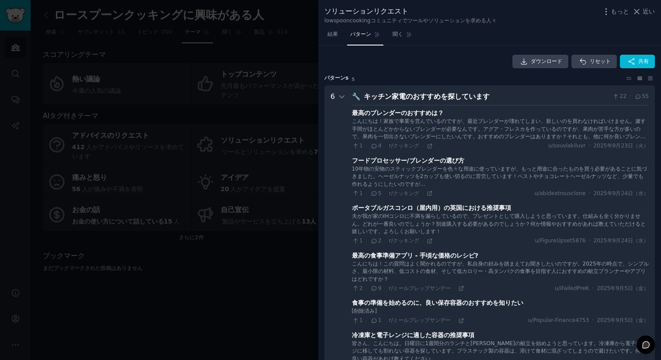
click at [647, 15] on span "近い" at bounding box center [649, 11] width 12 height 9
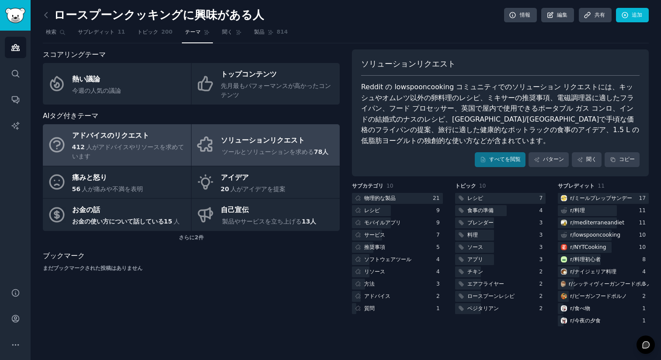
click at [110, 147] on font "人がアドバイスやリソースを求めています" at bounding box center [128, 151] width 112 height 16
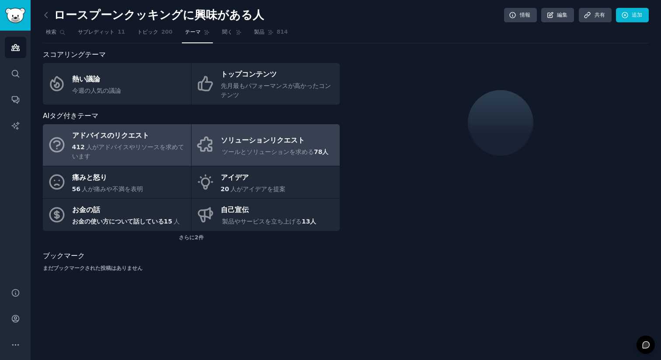
click at [301, 141] on font "ソリューションリクエスト" at bounding box center [263, 140] width 84 height 8
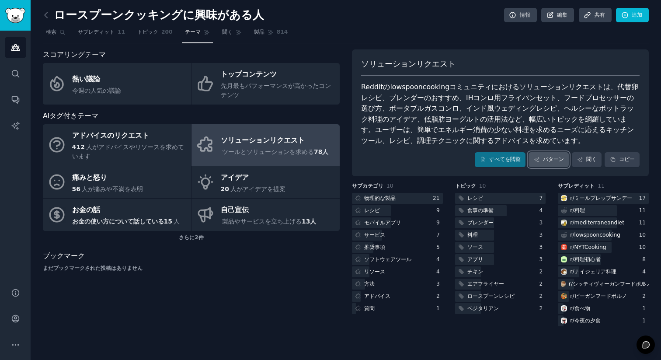
click at [566, 159] on link "パターン" at bounding box center [549, 159] width 40 height 15
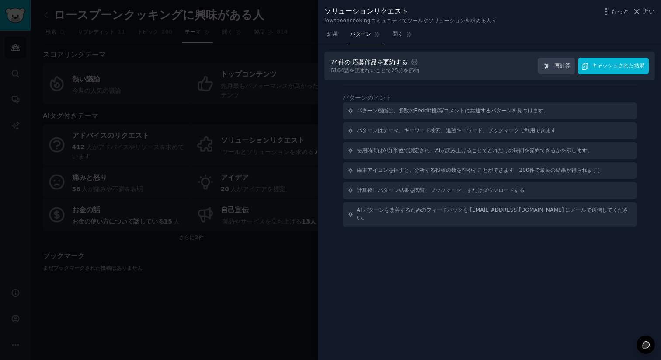
click at [612, 56] on div "74件の 応募作品 を要約する 設定 6164 語 を読まないことで 25分 を節約 再計算 キャッシュされた結果" at bounding box center [489, 66] width 330 height 29
click at [617, 62] on span "キャッシュされた結果" at bounding box center [618, 66] width 52 height 8
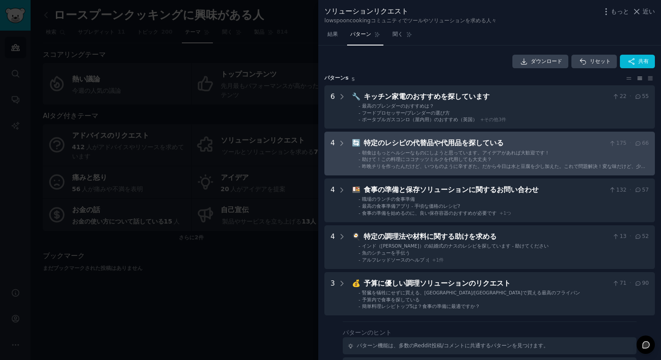
click at [466, 155] on div "朝食はもっとヘルシーなものにしようと思っています。アイデアがあれば大歓迎です！" at bounding box center [456, 153] width 188 height 6
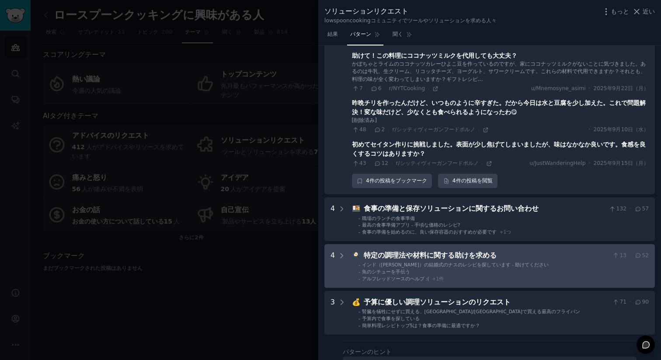
scroll to position [250, 0]
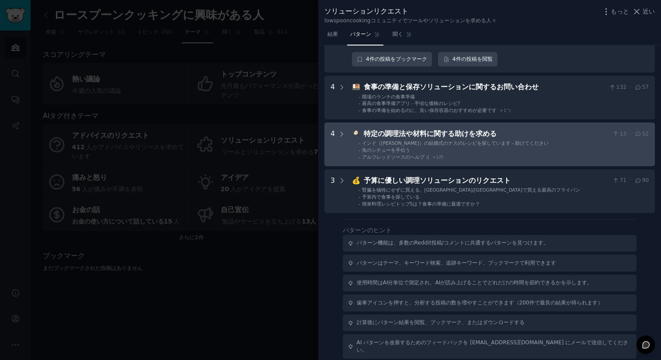
click at [461, 149] on li "- 魚のシチューを手伝う" at bounding box center [503, 150] width 290 height 6
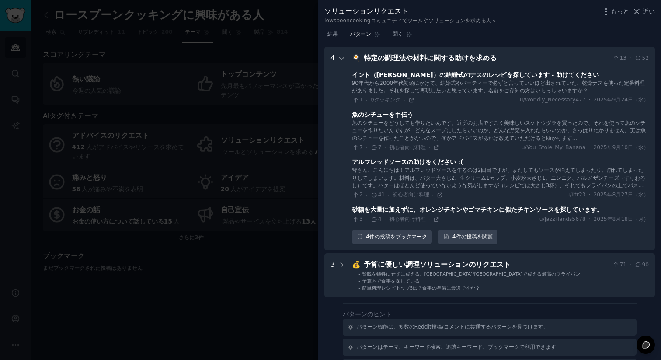
scroll to position [327, 0]
